Goal: Task Accomplishment & Management: Manage account settings

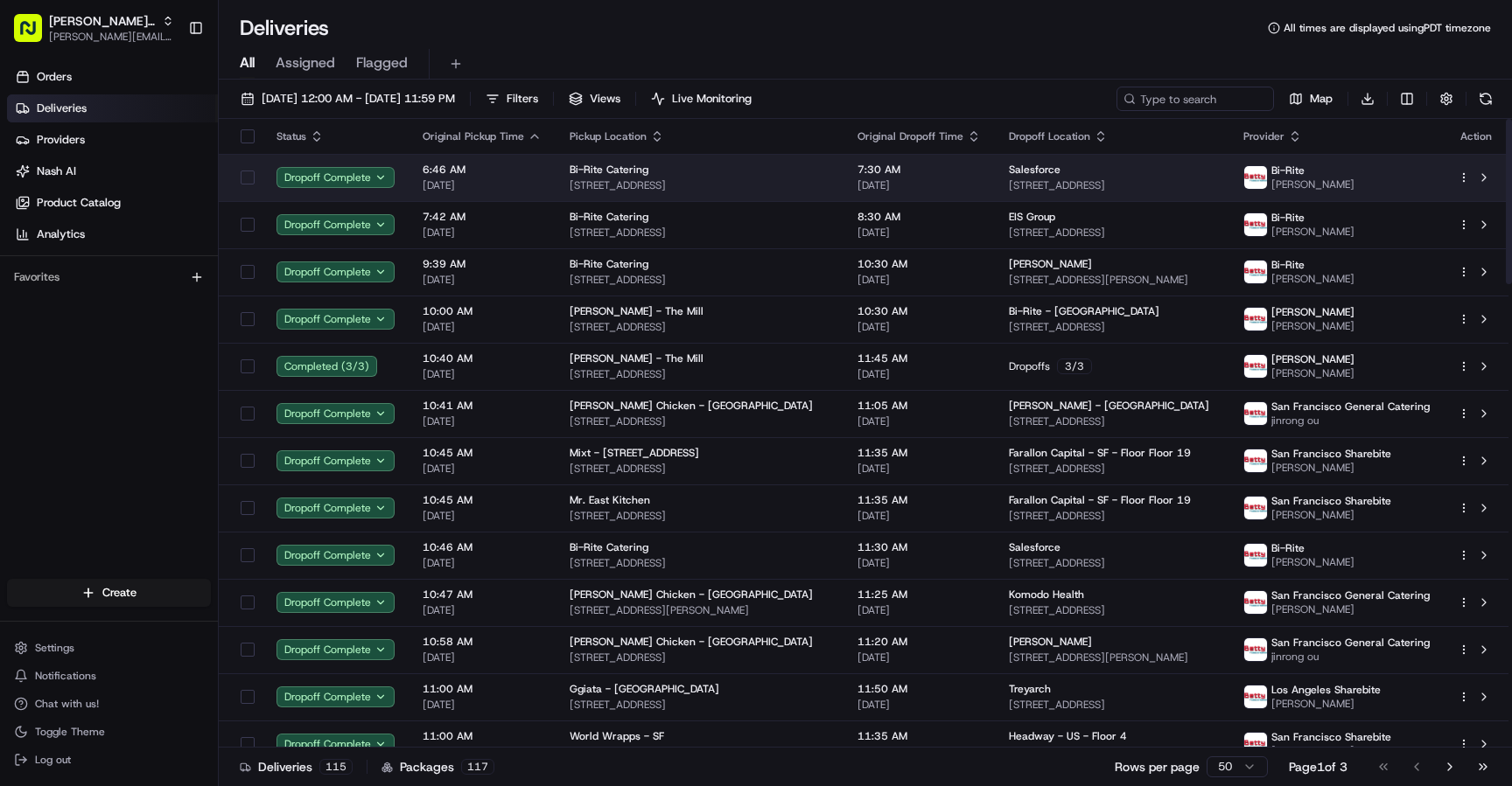
click at [503, 184] on span "[DATE]" at bounding box center [482, 185] width 119 height 14
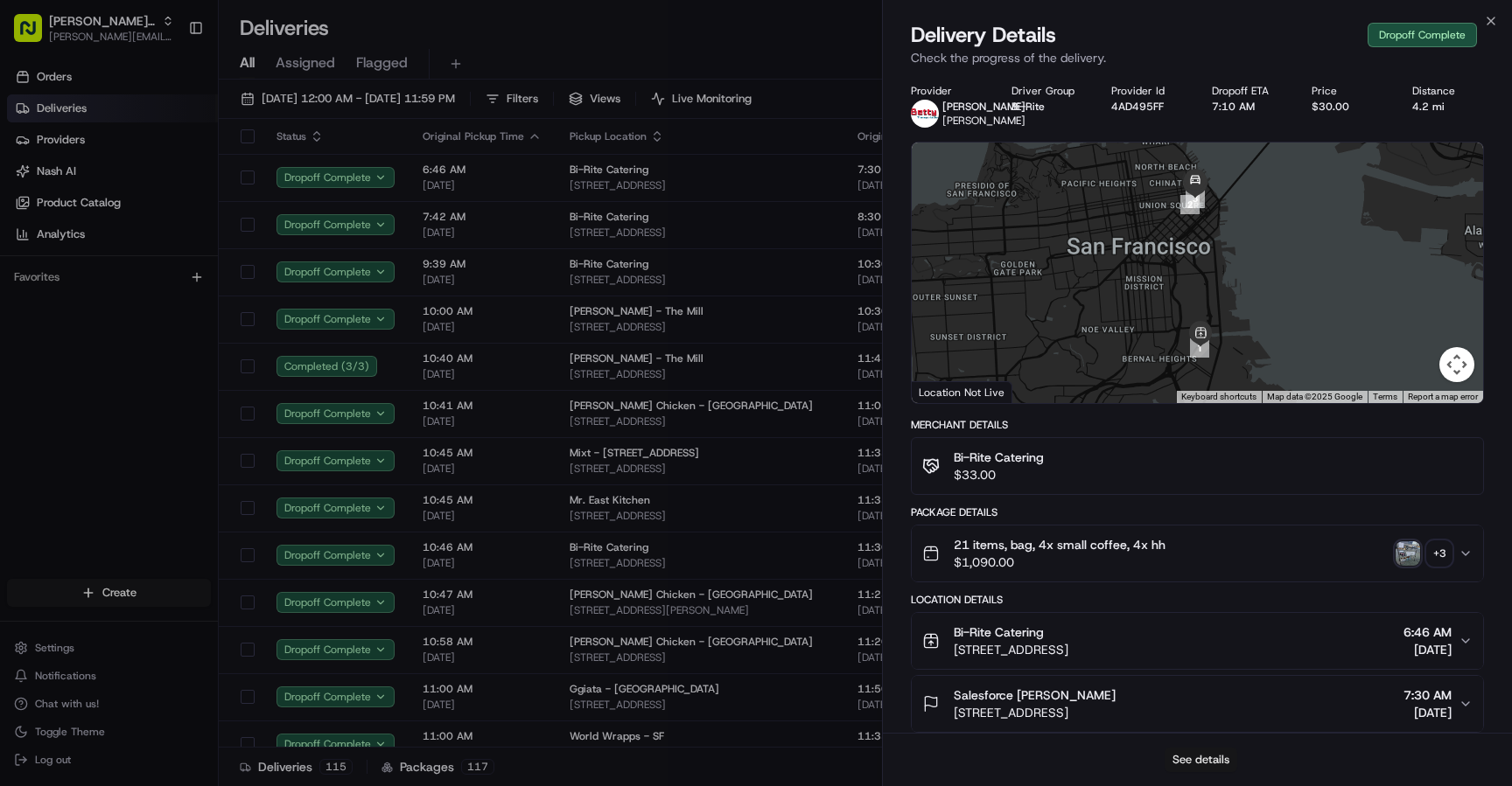
click at [1211, 756] on button "See details" at bounding box center [1201, 760] width 72 height 24
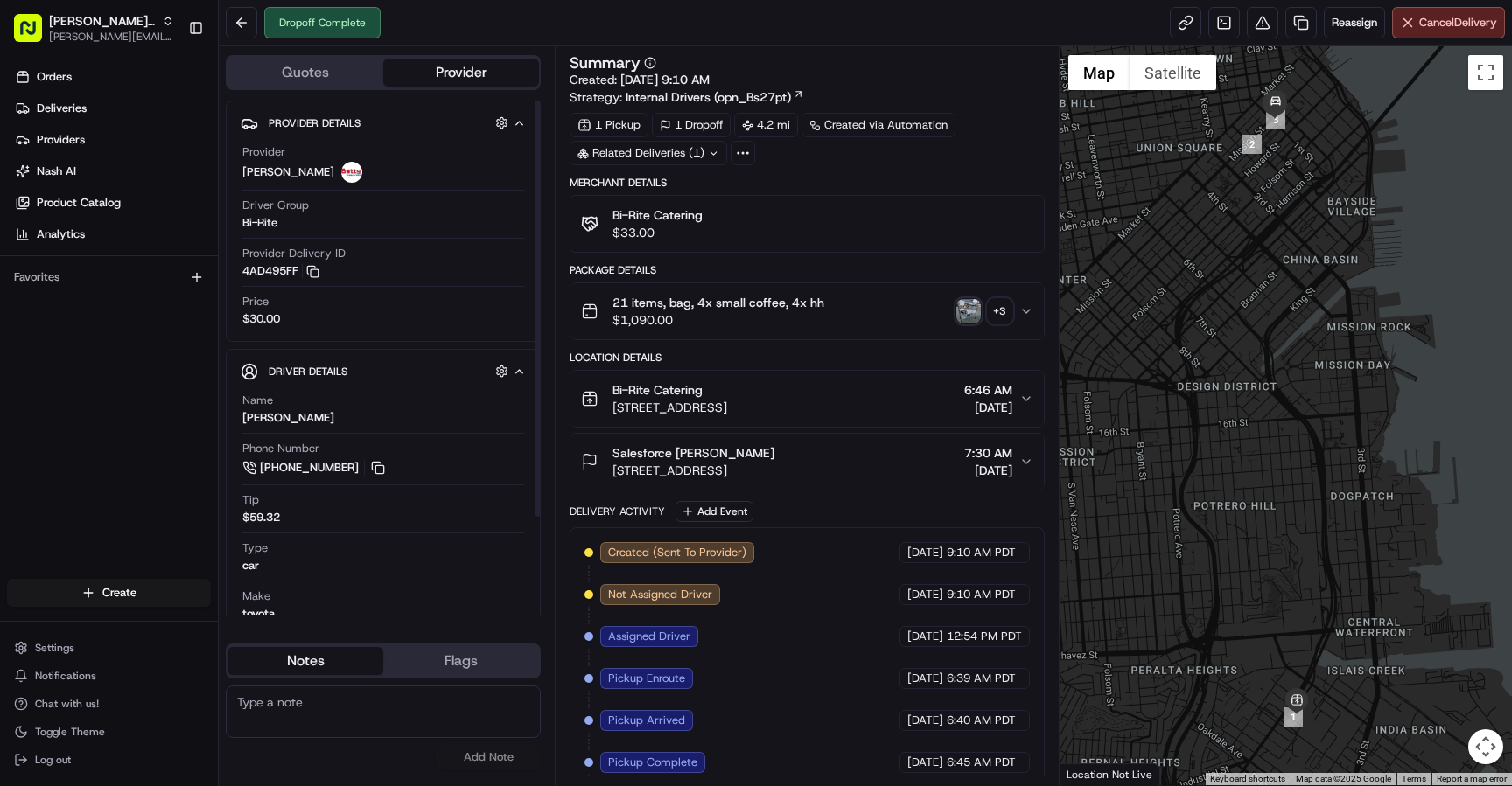
click at [332, 72] on button "Quotes" at bounding box center [306, 72] width 156 height 28
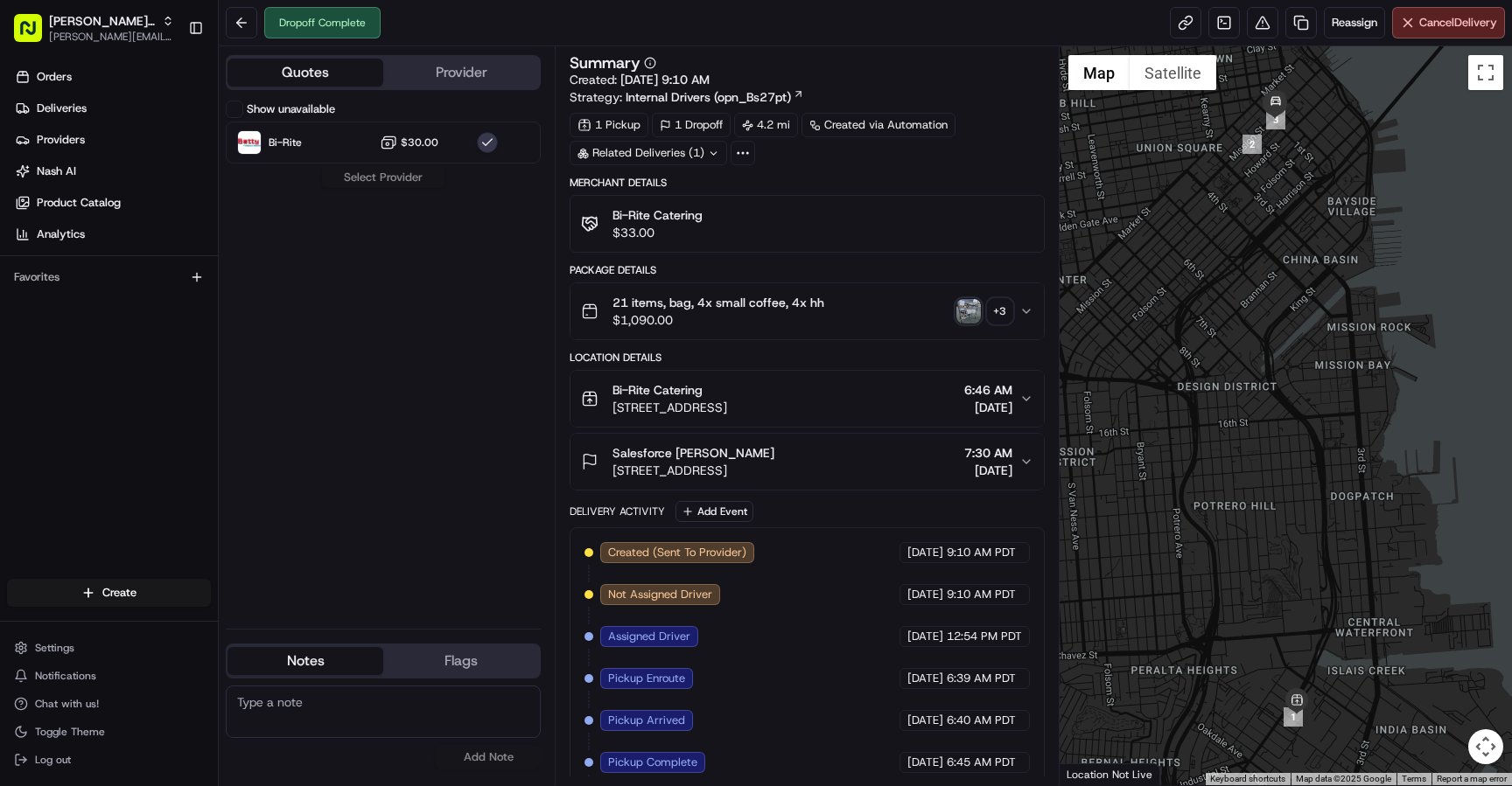
click at [307, 101] on label "Show unavailable" at bounding box center [290, 109] width 88 height 16
click at [243, 101] on button "Show unavailable" at bounding box center [234, 109] width 18 height 18
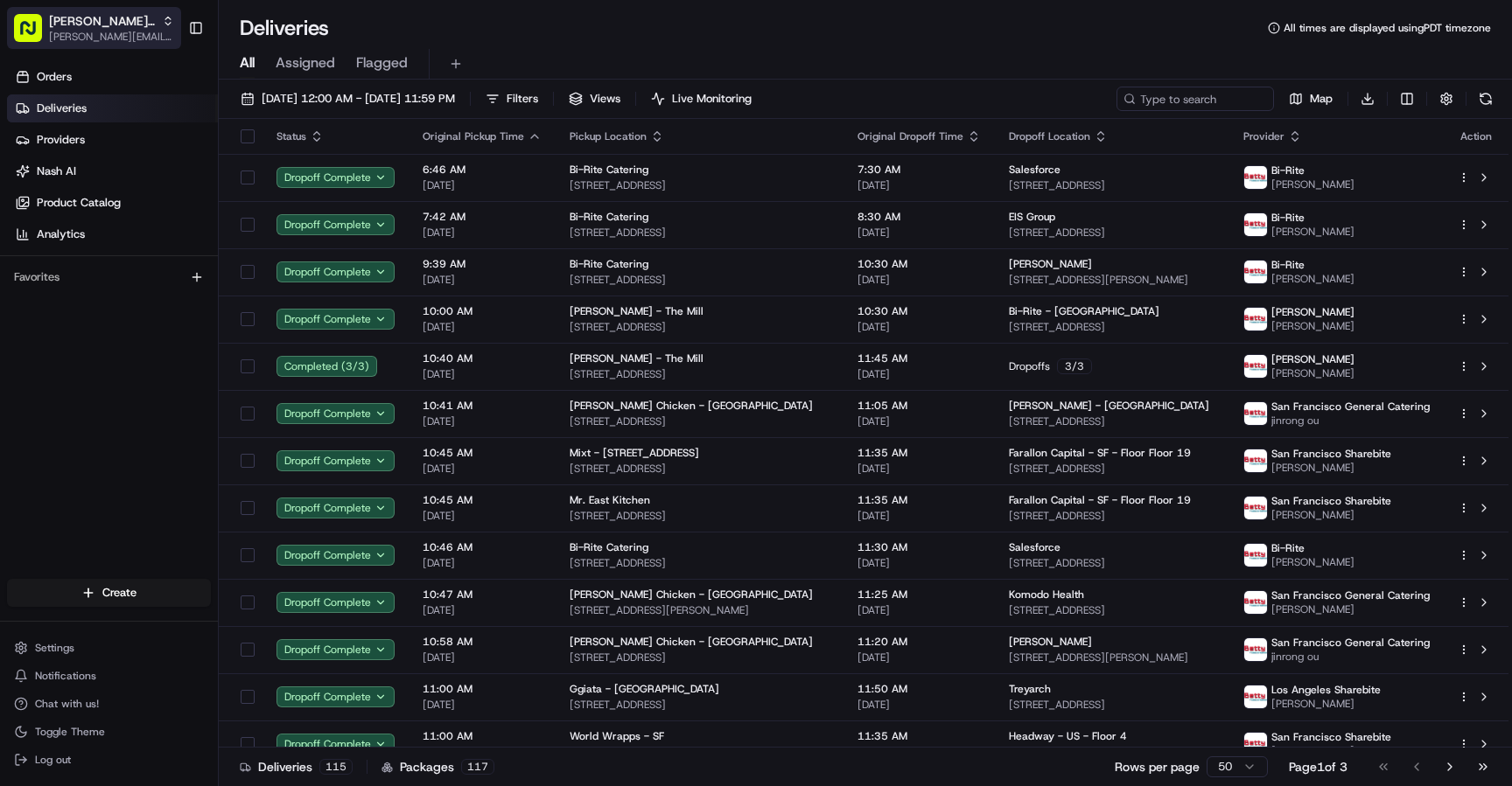
click at [118, 22] on span "[PERSON_NAME] Transportation" at bounding box center [102, 20] width 106 height 18
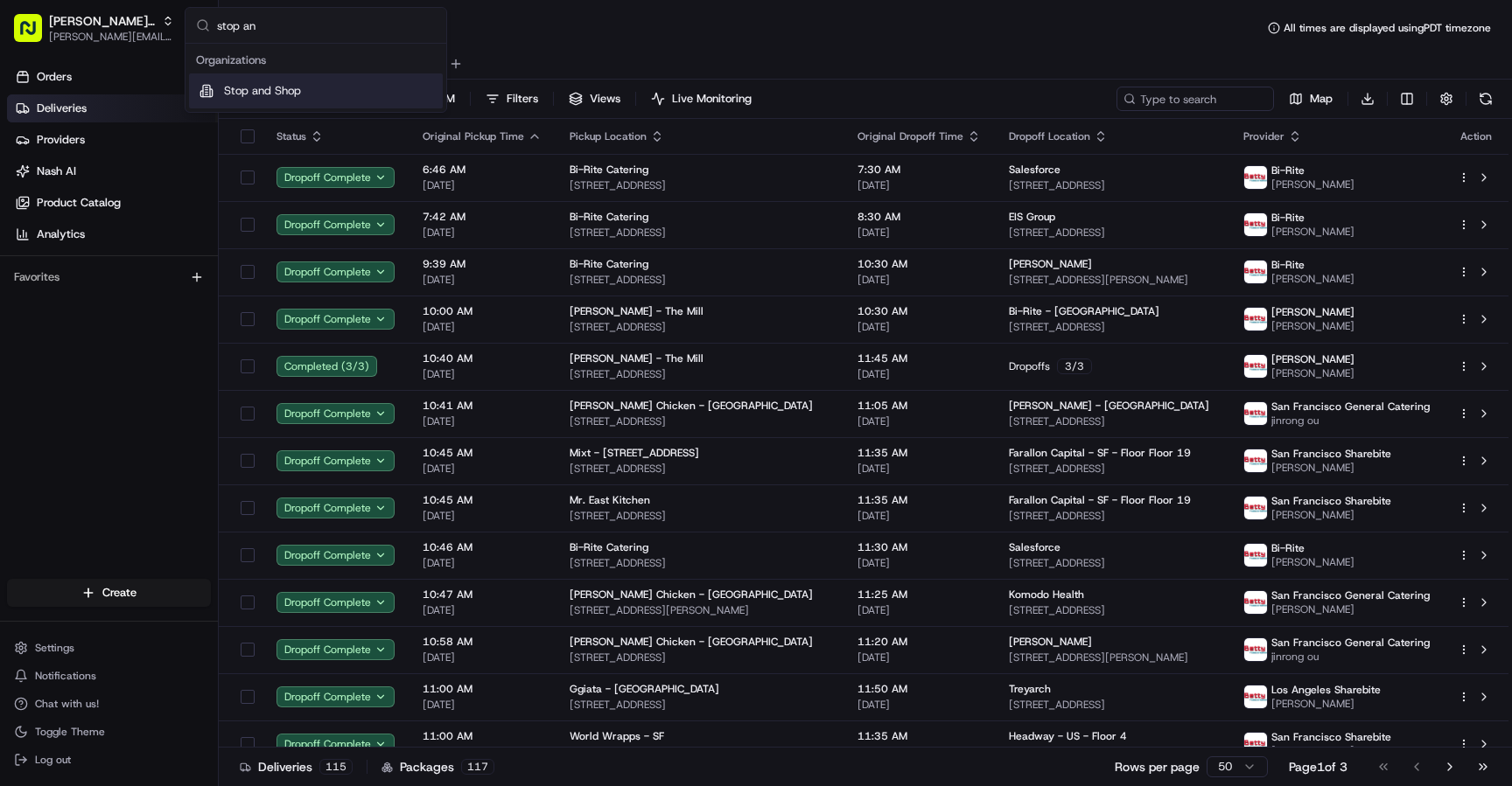
type input "stop an"
click at [350, 96] on div "Stop and Shop" at bounding box center [315, 91] width 254 height 35
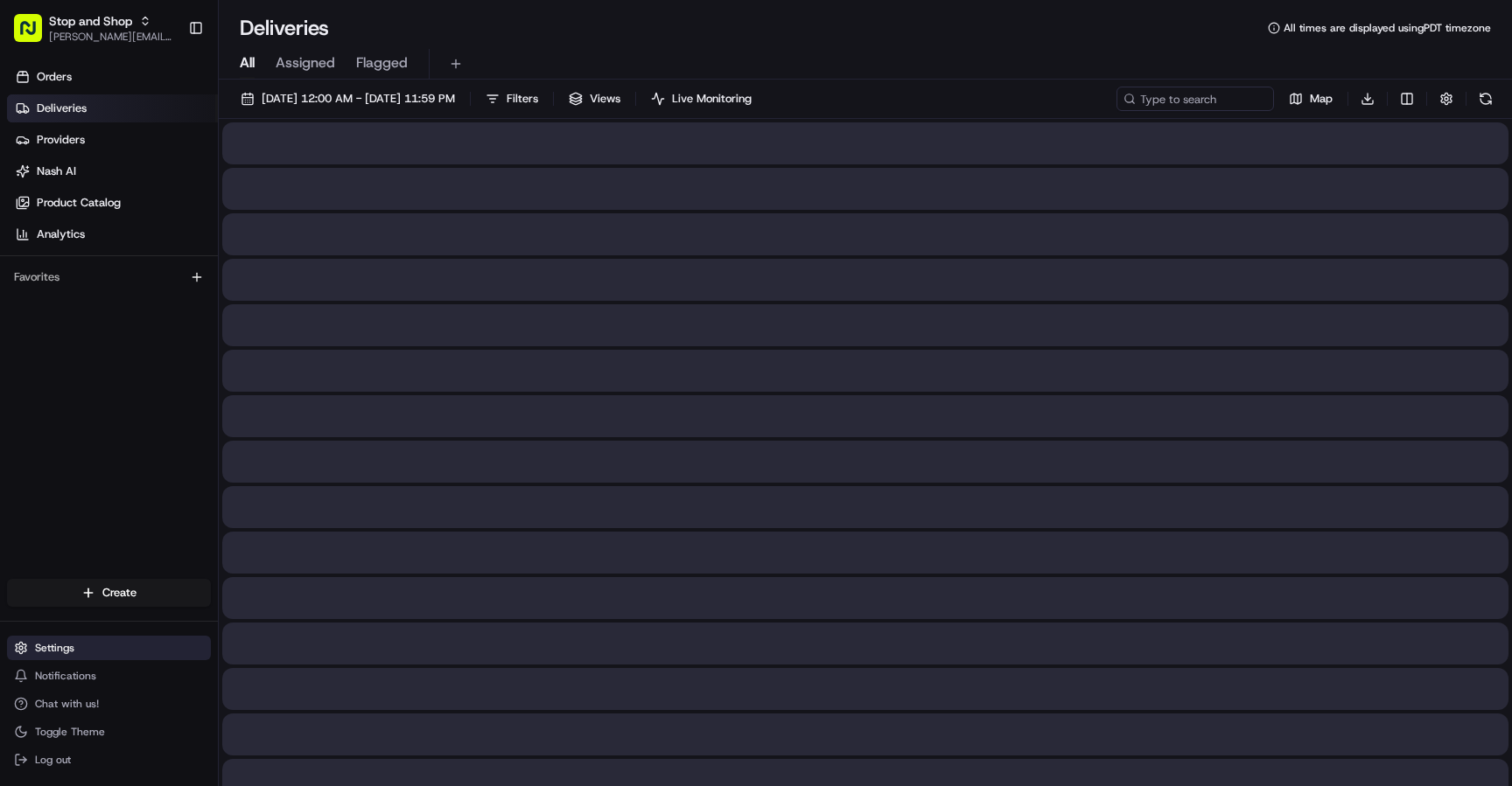
click at [75, 651] on button "Settings" at bounding box center [109, 648] width 204 height 24
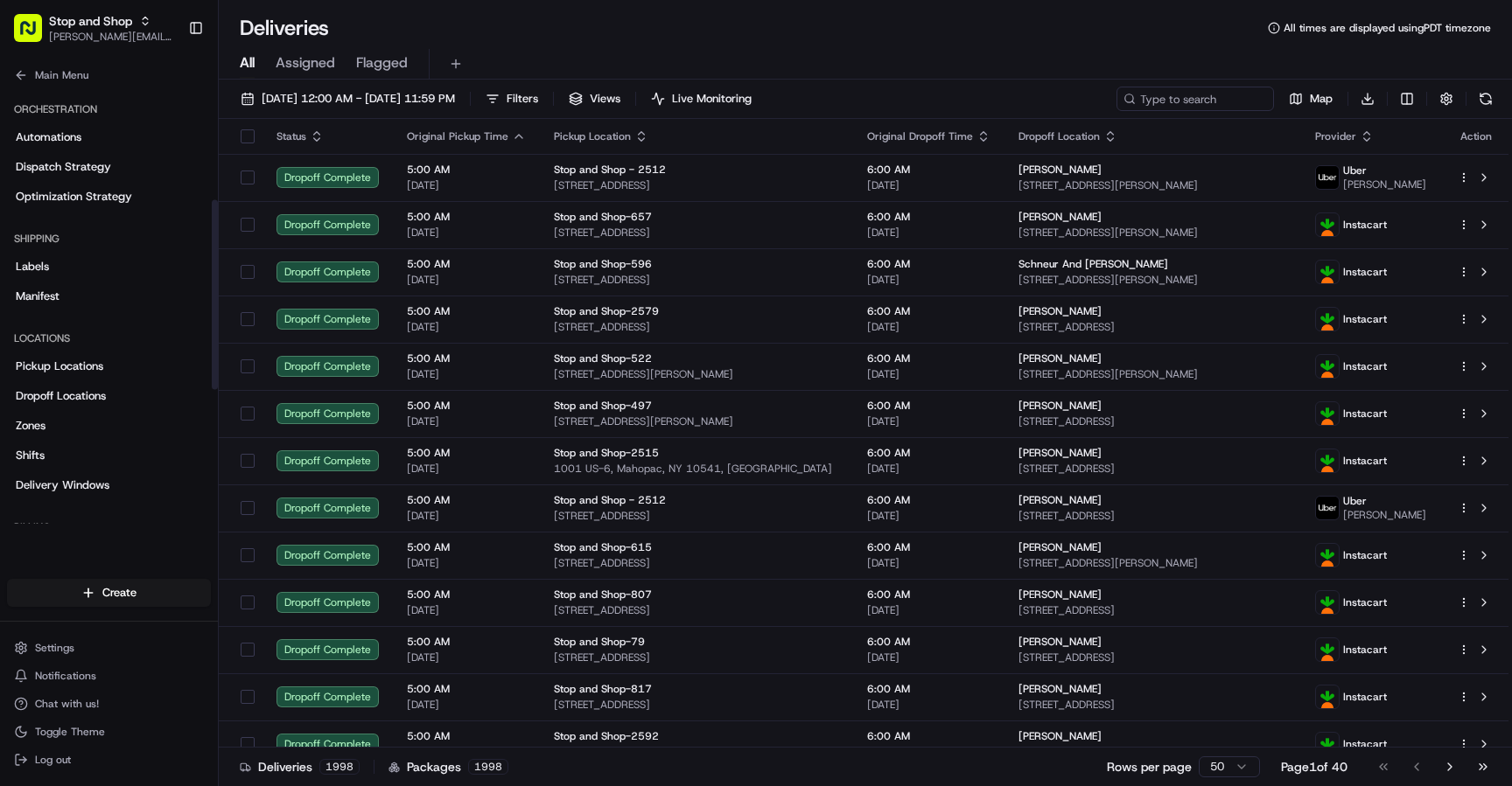
scroll to position [259, 0]
click at [88, 373] on span "Pickup Locations" at bounding box center [59, 365] width 87 height 16
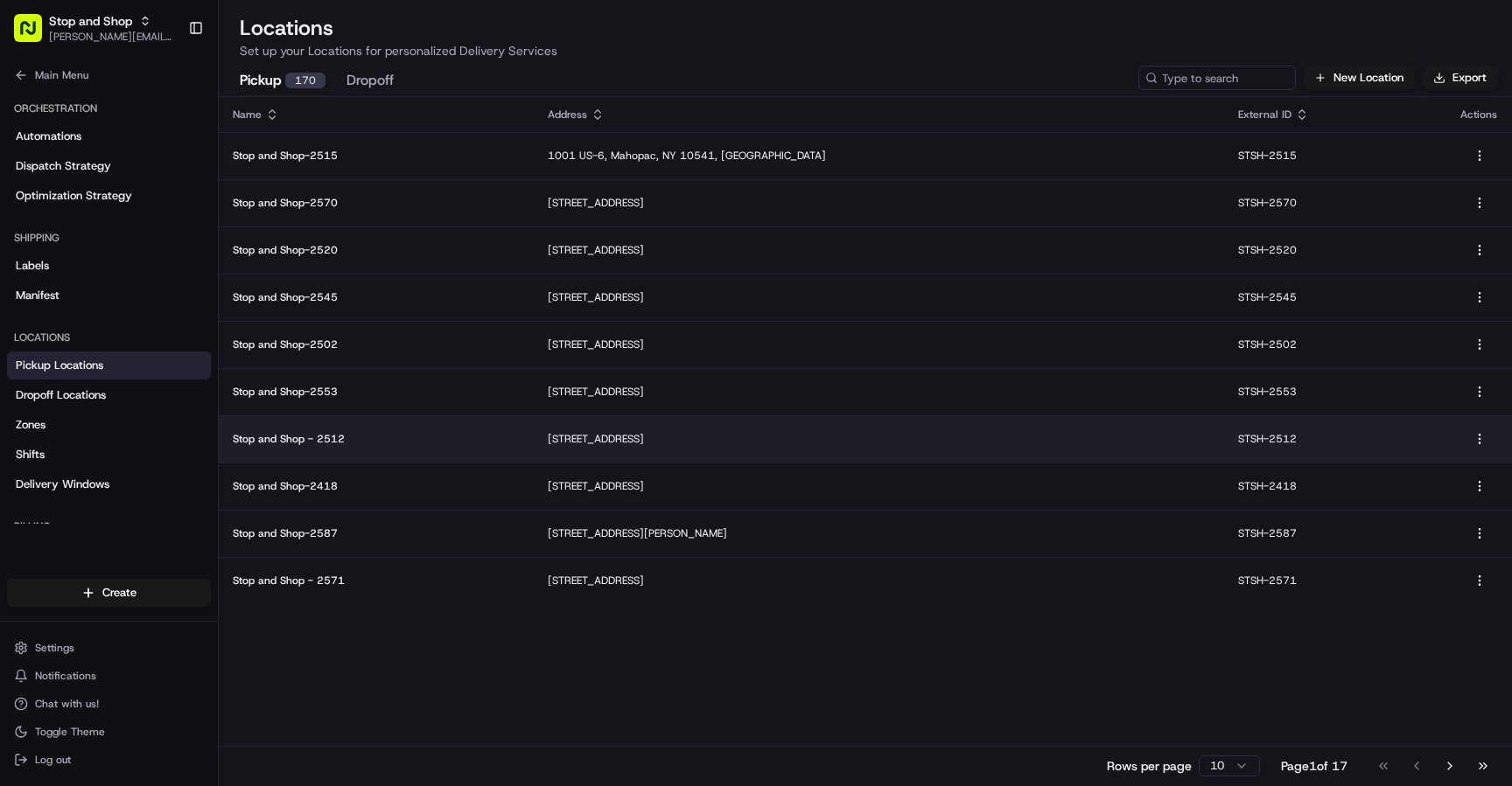
click at [318, 444] on p "Stop and Shop - 2512" at bounding box center [375, 439] width 287 height 14
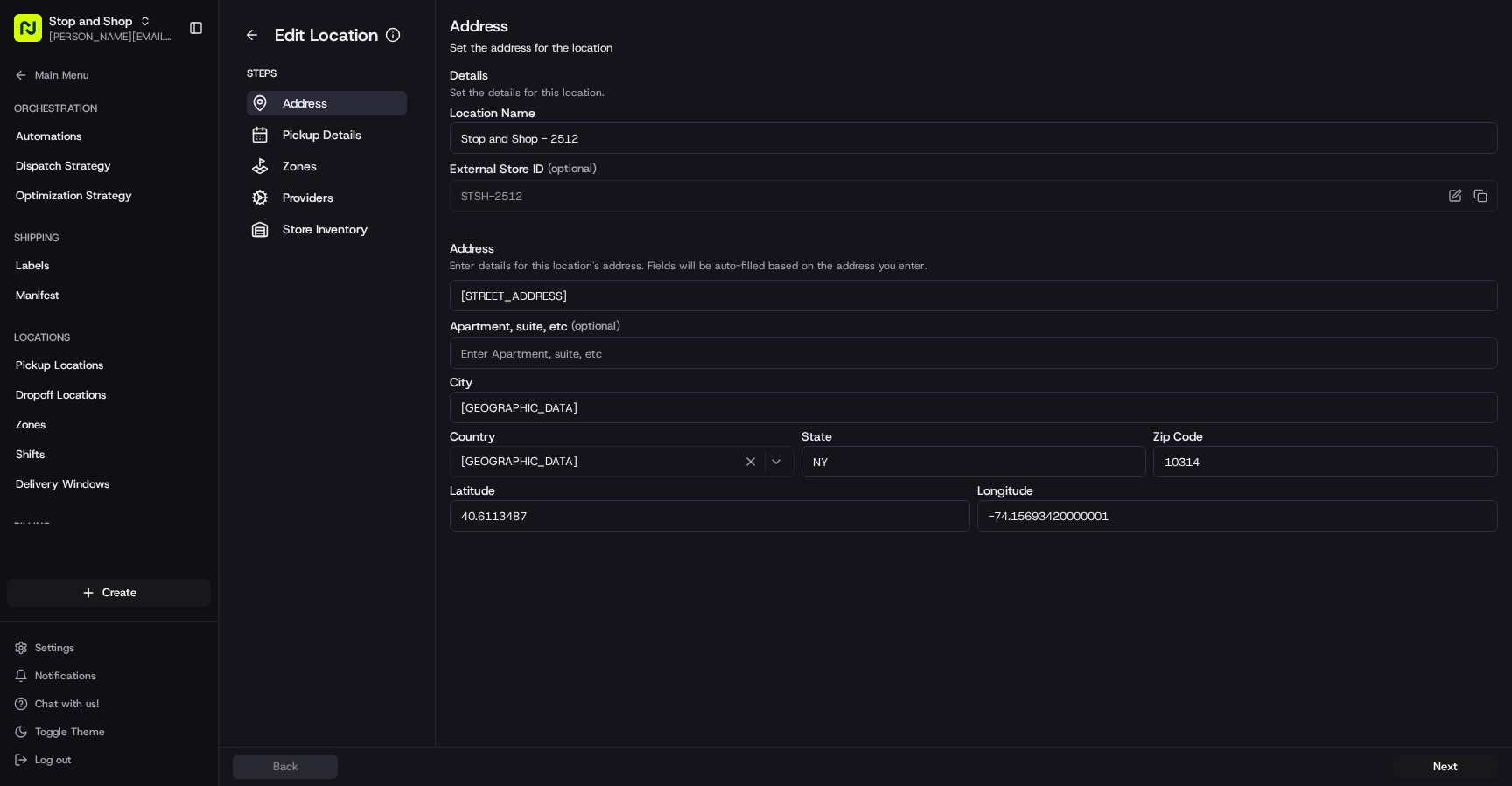
click at [875, 662] on div "Address Set the address for the location Details Set the details for this locat…" at bounding box center [974, 380] width 1076 height 733
